Goal: Communication & Community: Answer question/provide support

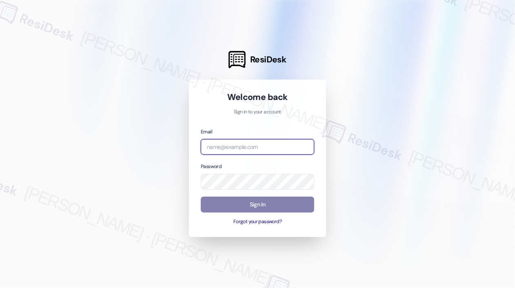
click at [249, 145] on input "email" at bounding box center [257, 147] width 113 height 16
click at [0, 288] on com-1password-button at bounding box center [0, 288] width 0 height 0
type input "automated-surveys-campus_living_centres-[PERSON_NAME].roles@campus_living_[DOMA…"
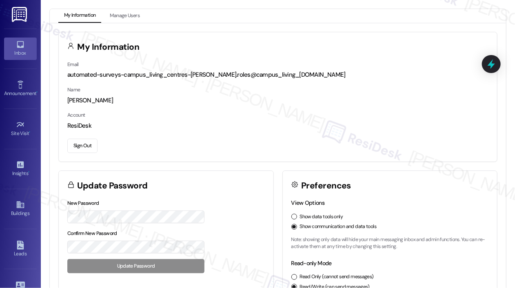
click at [21, 50] on div "Inbox" at bounding box center [20, 53] width 41 height 8
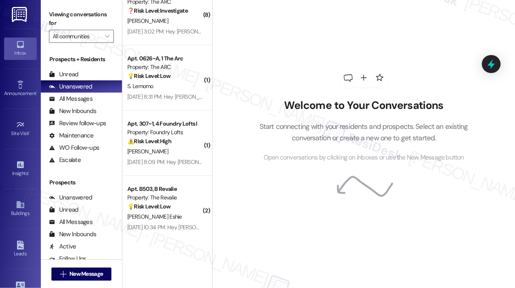
scroll to position [2513, 0]
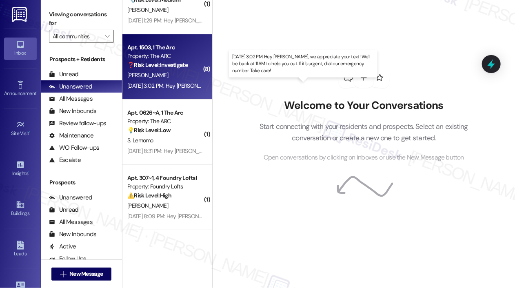
click at [140, 87] on div "[DATE] 3:02 PM: Hey [PERSON_NAME], we appreciate your text! We'll be back at 11…" at bounding box center [307, 85] width 361 height 7
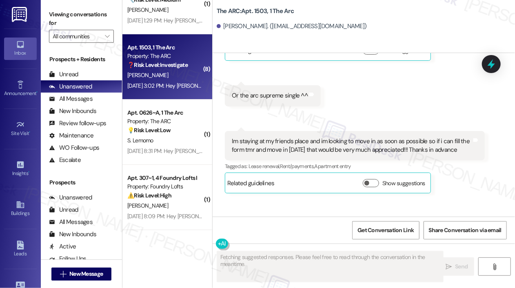
scroll to position [3650, 0]
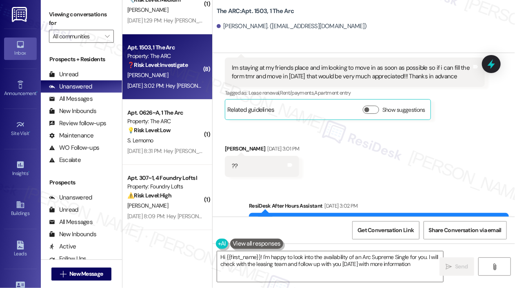
type textarea "Hi {{first_name}}! I'm happy to look into the availability of an Arc Supreme Si…"
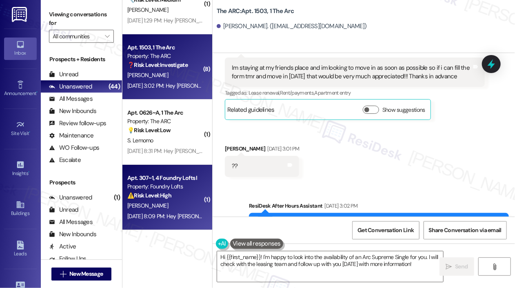
click at [174, 183] on div "Property: Foundry Lofts" at bounding box center [165, 186] width 76 height 9
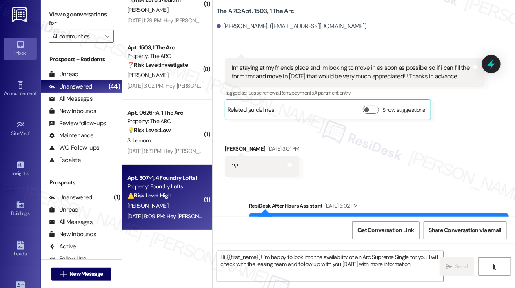
type textarea "Fetching suggested responses. Please feel free to read through the conversation…"
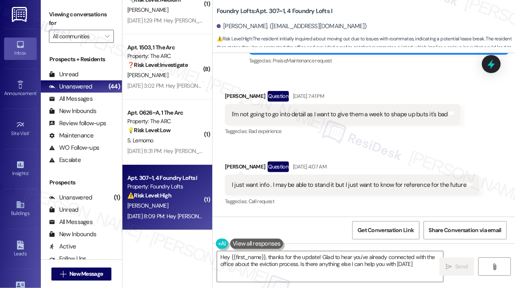
type textarea "Hey {{first_name}}, thanks for the update! Glad to hear you've already connecte…"
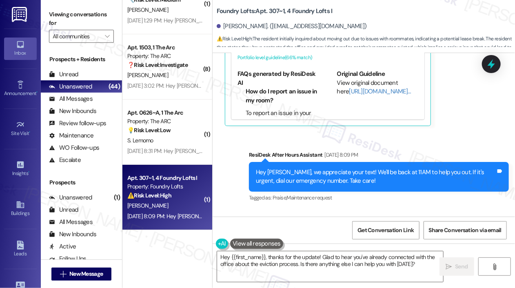
scroll to position [6589, 0]
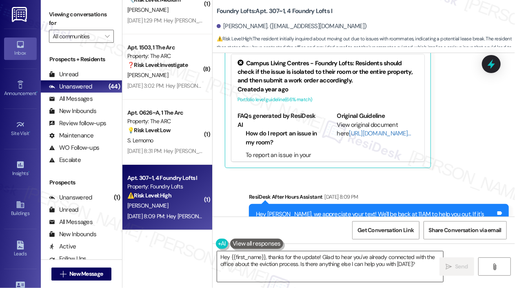
click at [395, 261] on textarea "Hey {{first_name}}, thanks for the update! Glad to hear you've already connecte…" at bounding box center [330, 266] width 226 height 31
click at [460, 266] on span "Send" at bounding box center [461, 266] width 13 height 9
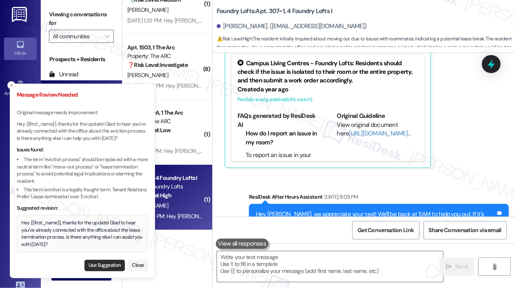
click at [114, 263] on button "Use Suggestion" at bounding box center [105, 265] width 40 height 11
type textarea "Hey {{first_name}}, thanks for the update! Glad to hear you've already connecte…"
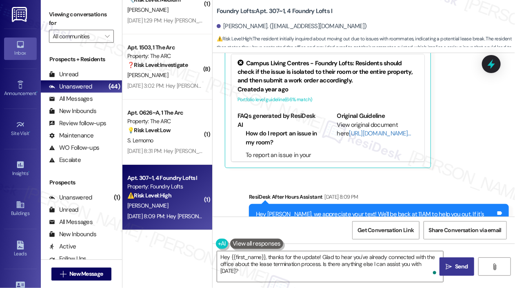
click at [451, 267] on icon "" at bounding box center [449, 267] width 6 height 7
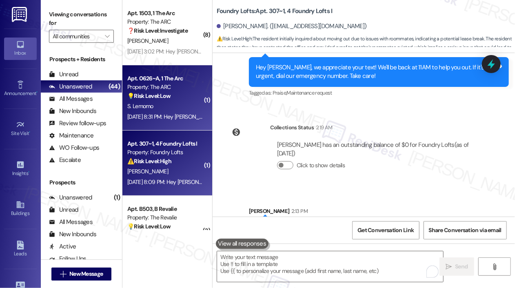
scroll to position [2578, 0]
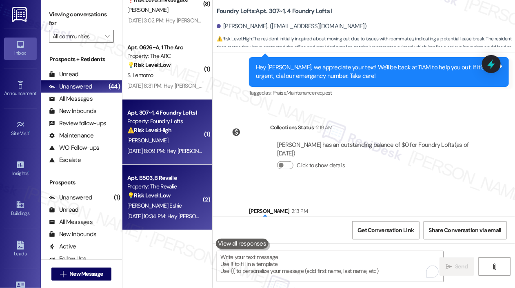
click at [185, 191] on div "Property: The Revalie" at bounding box center [165, 186] width 76 height 9
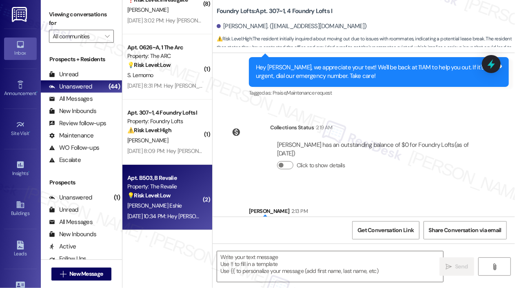
type textarea "Fetching suggested responses. Please feel free to read through the conversation…"
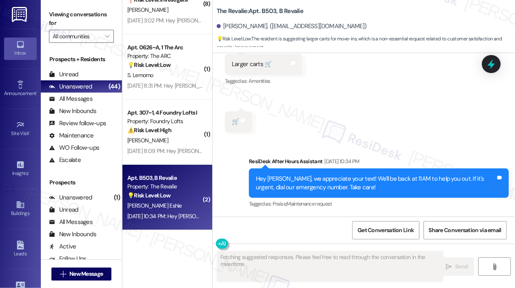
scroll to position [1208, 0]
